Goal: Find specific page/section: Locate a particular part of the current website

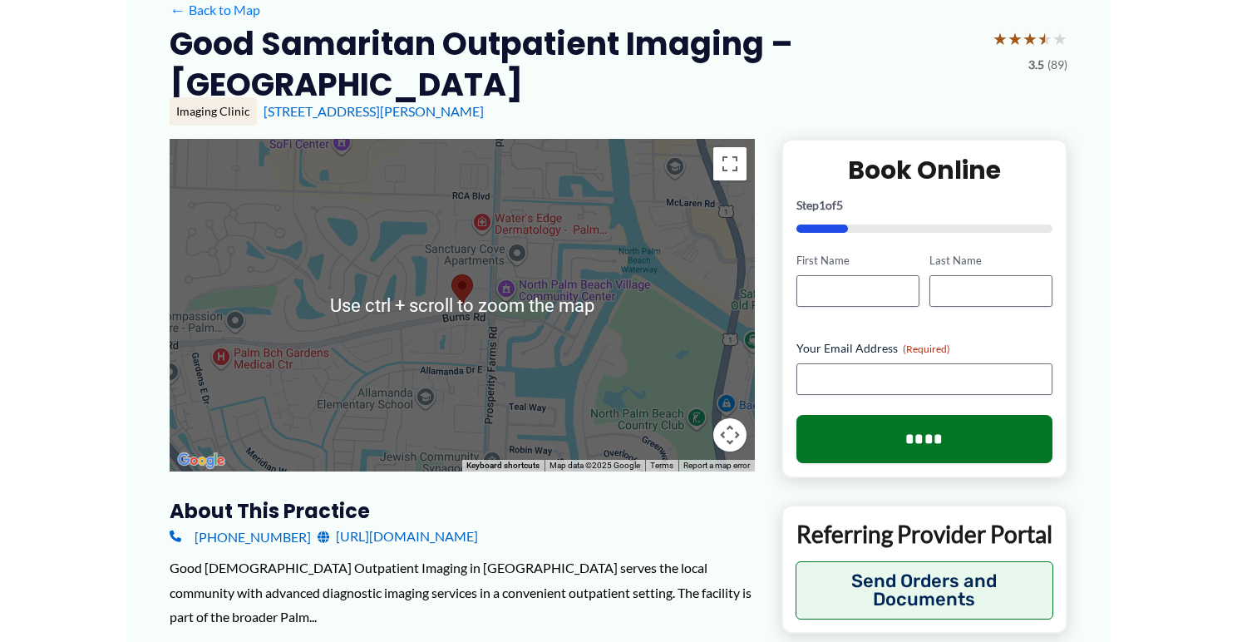
scroll to position [194, 0]
